Goal: Entertainment & Leisure: Consume media (video, audio)

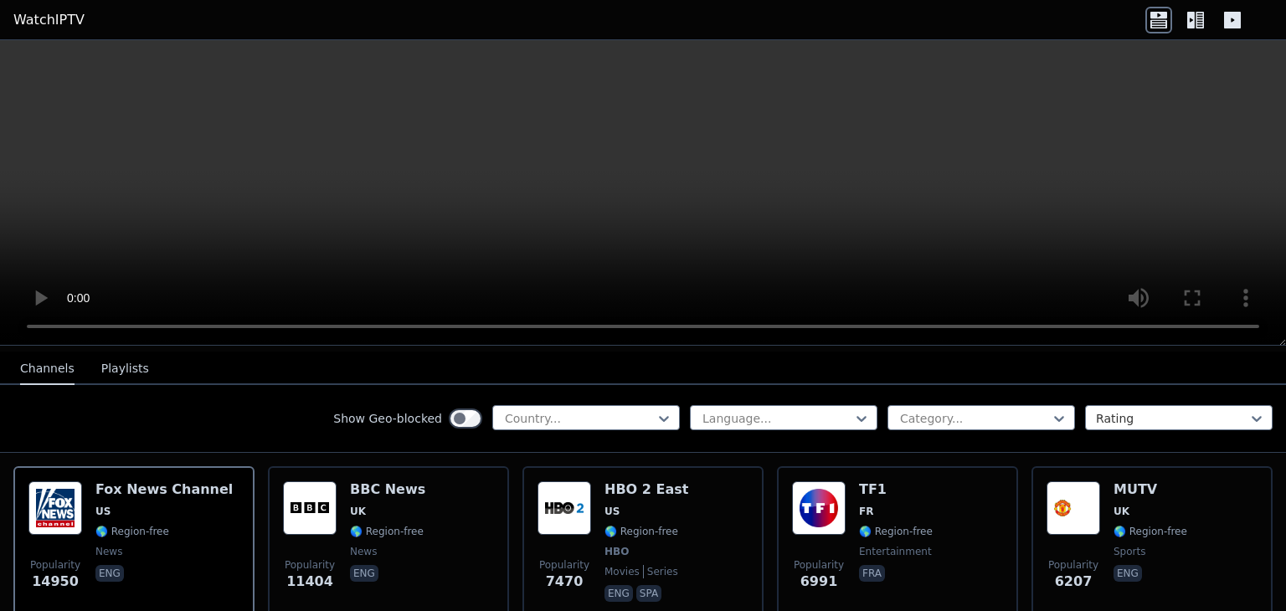
scroll to position [335, 0]
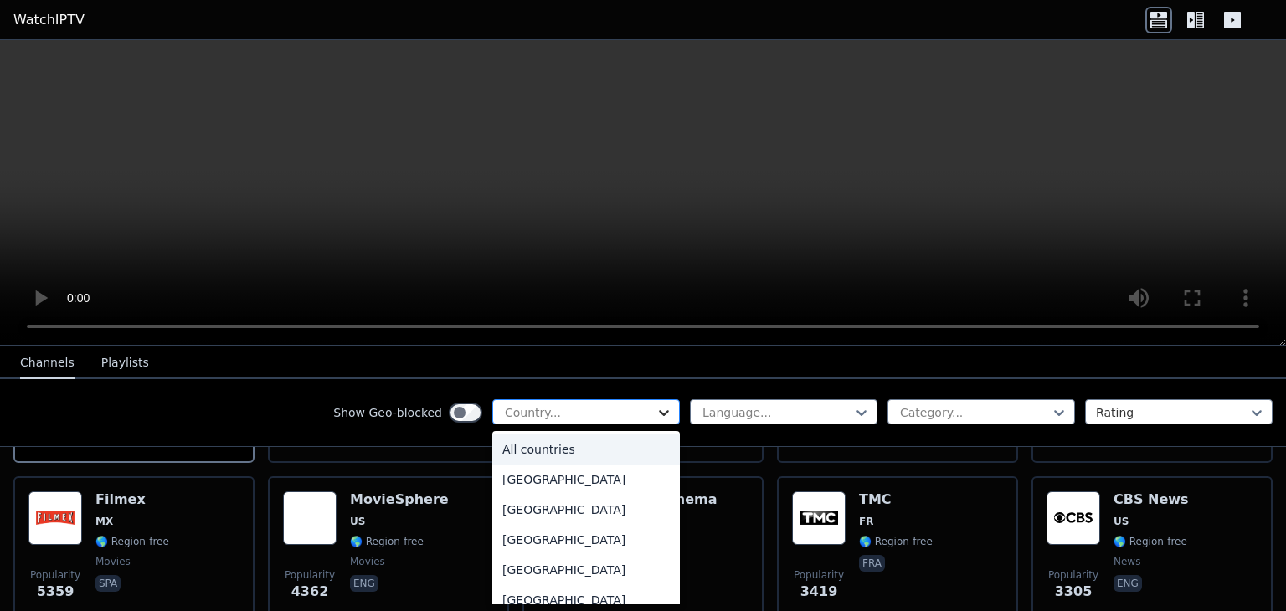
click at [655, 410] on icon at bounding box center [663, 412] width 17 height 17
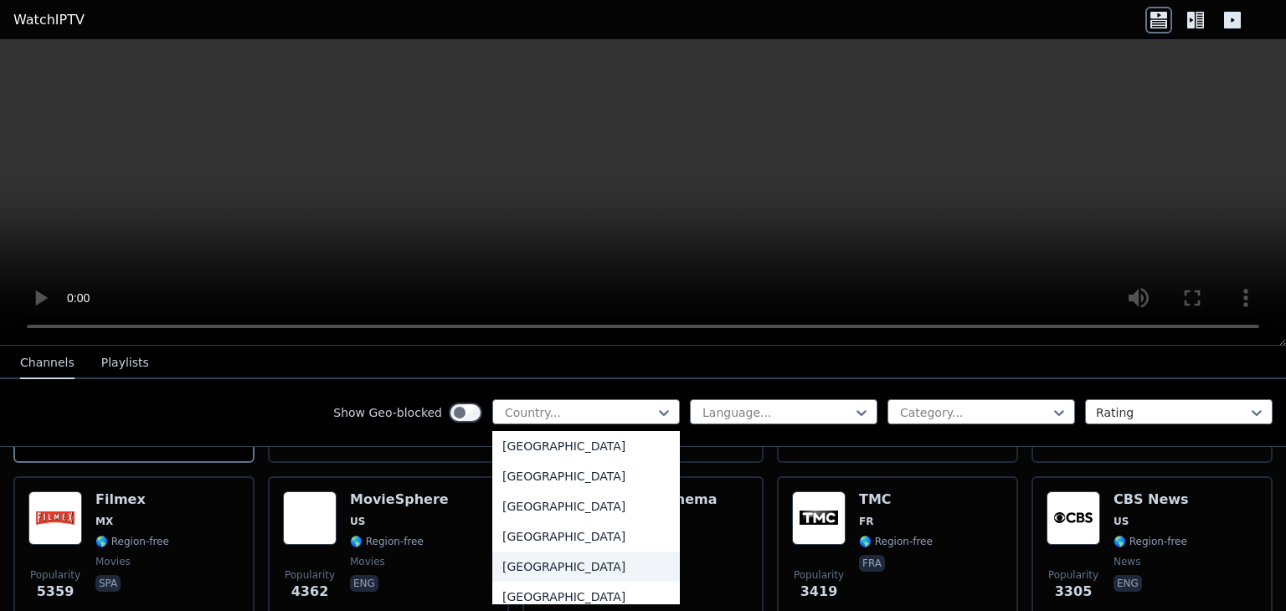
click at [553, 566] on div "[GEOGRAPHIC_DATA]" at bounding box center [585, 567] width 187 height 30
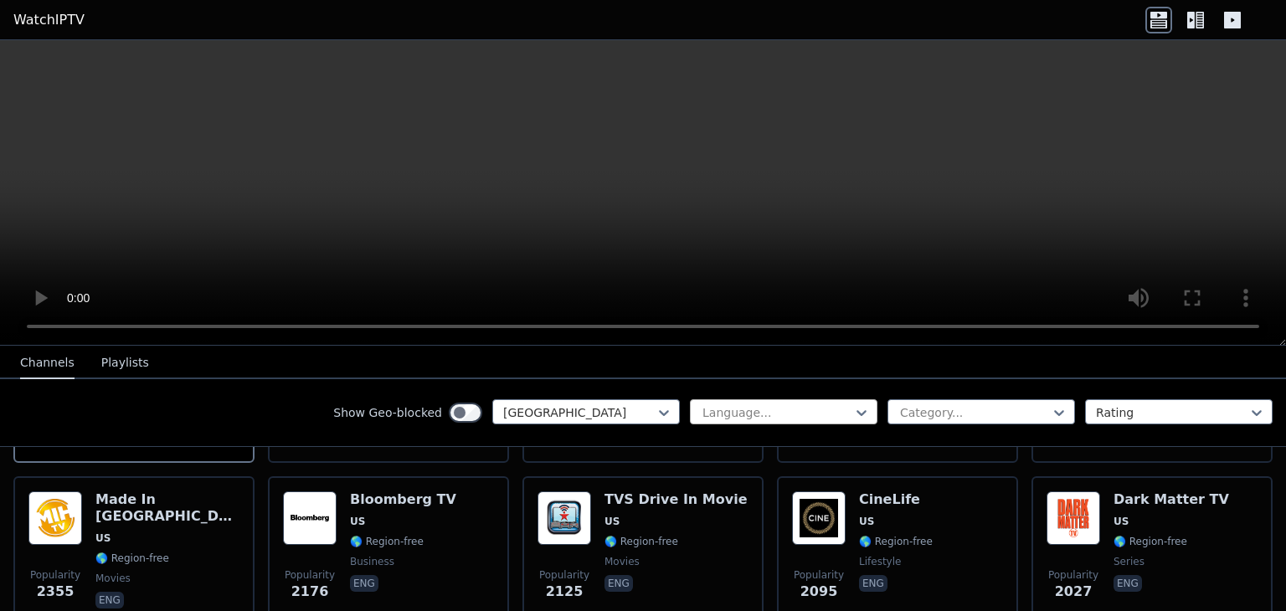
click at [787, 417] on div at bounding box center [777, 412] width 152 height 17
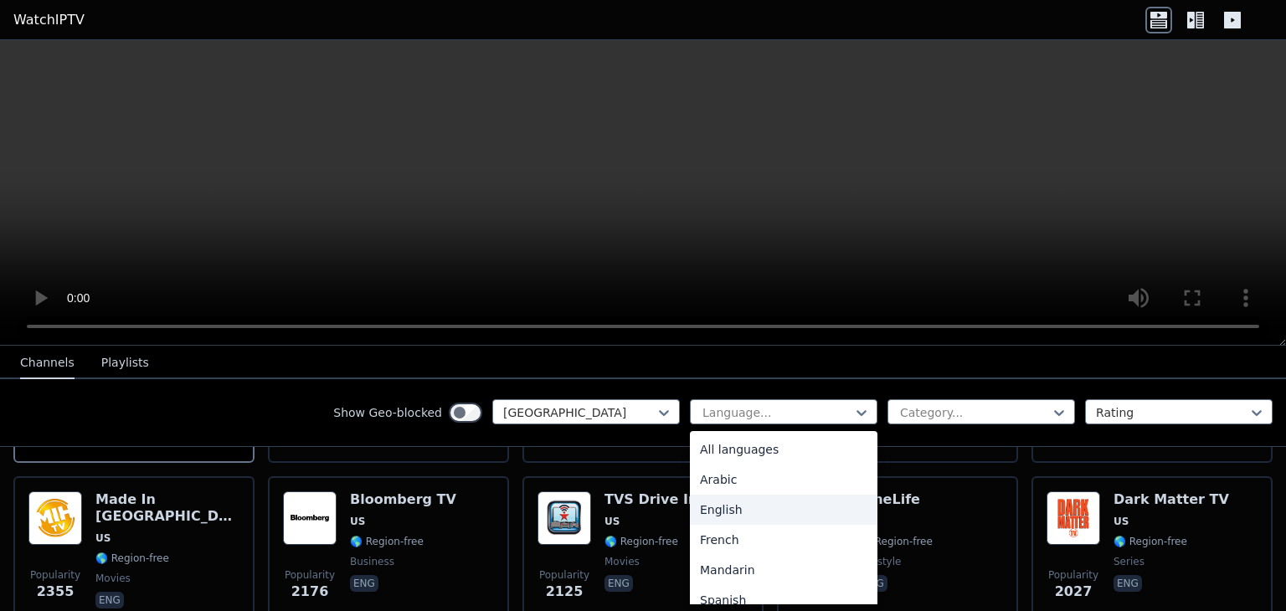
click at [734, 506] on div "English" at bounding box center [783, 510] width 187 height 30
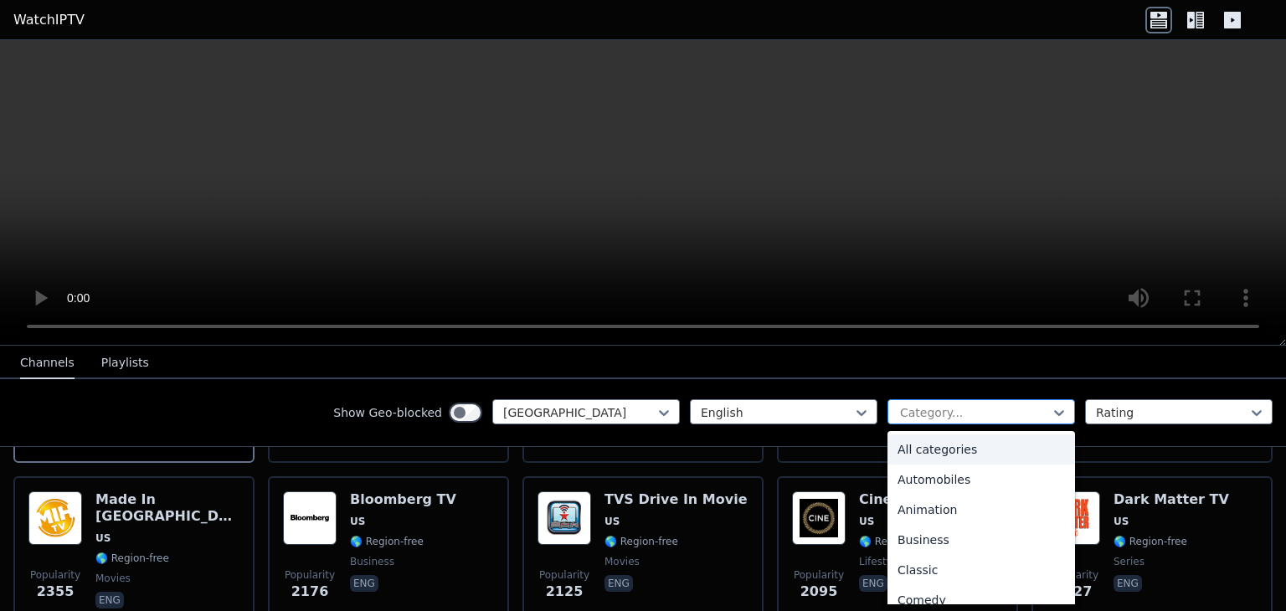
click at [927, 409] on div at bounding box center [974, 412] width 152 height 17
click at [917, 505] on div "Movies" at bounding box center [980, 506] width 187 height 30
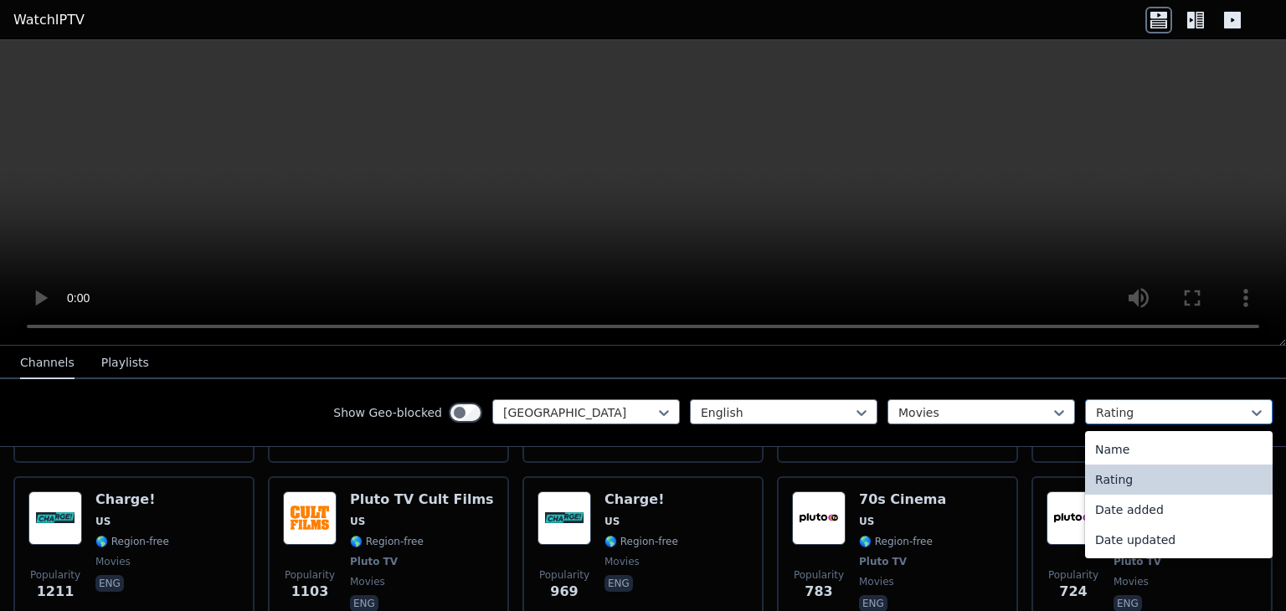
click at [1106, 414] on div at bounding box center [1172, 412] width 152 height 17
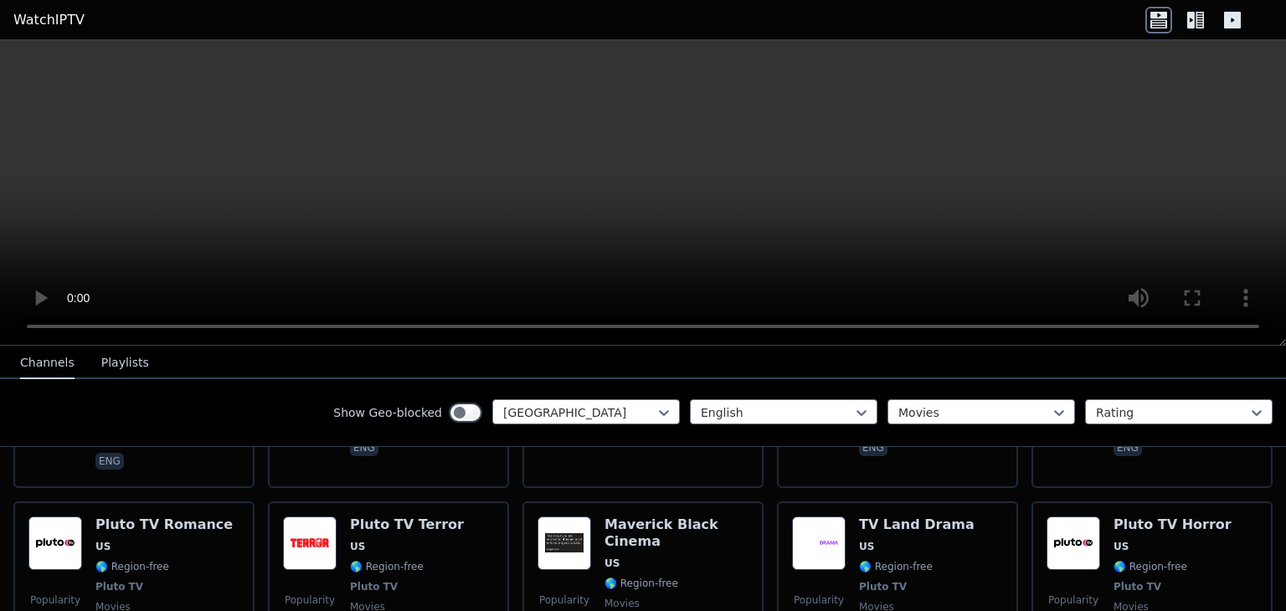
scroll to position [677, 0]
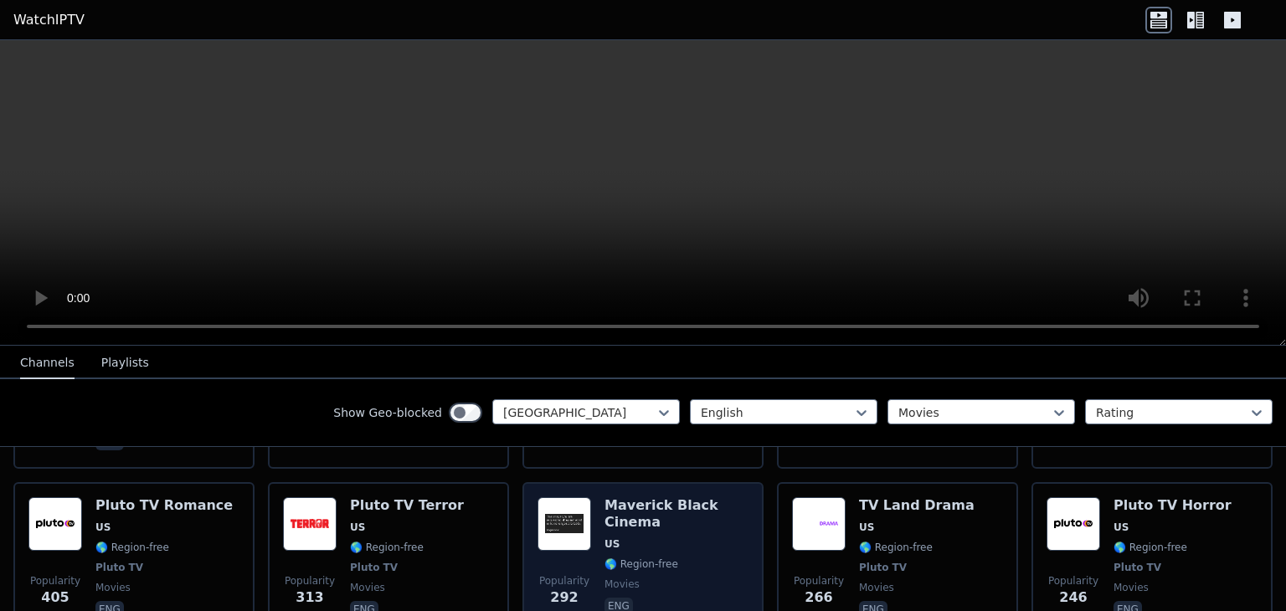
click at [660, 497] on h6 "Maverick Black Cinema" at bounding box center [676, 513] width 144 height 33
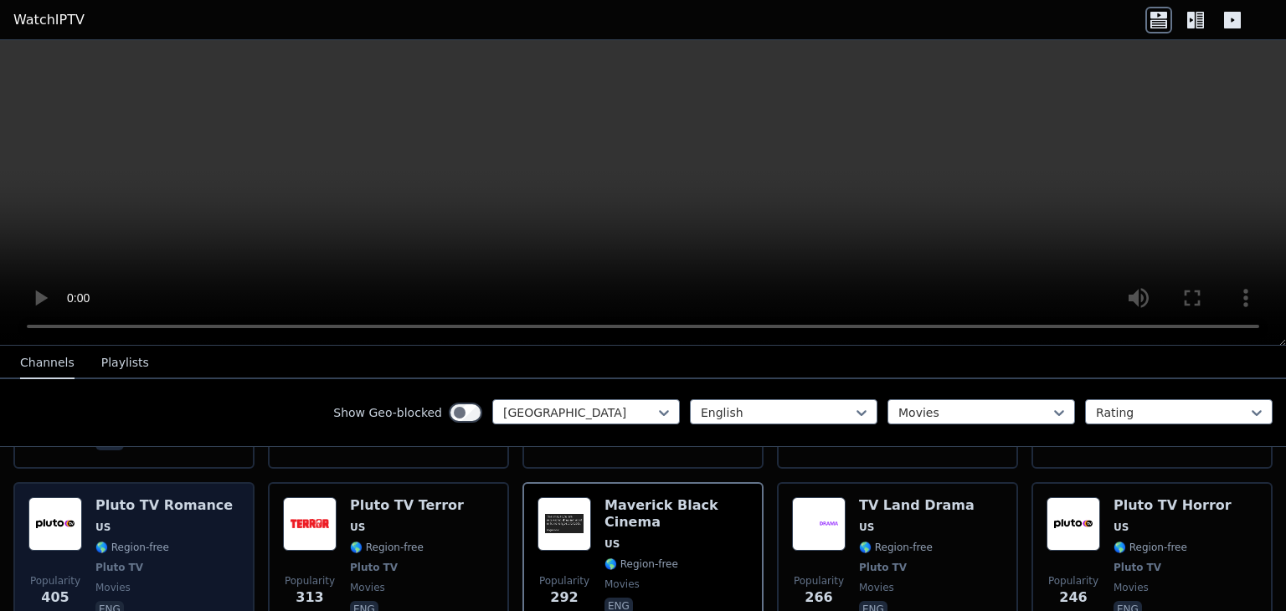
click at [67, 497] on img at bounding box center [55, 524] width 54 height 54
